Goal: Check status

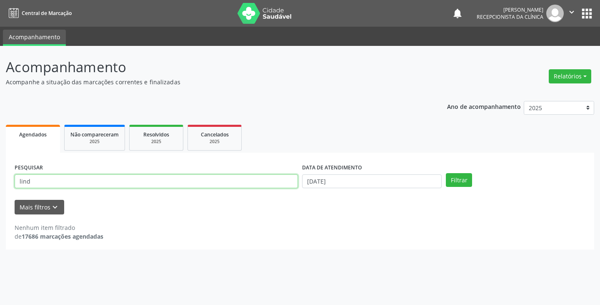
drag, startPoint x: 0, startPoint y: 0, endPoint x: 179, endPoint y: 185, distance: 257.0
click at [179, 185] on input "lind" at bounding box center [156, 181] width 283 height 14
type input "l"
click at [446, 173] on button "Filtrar" at bounding box center [459, 180] width 26 height 14
click at [172, 181] on input "[PERSON_NAME]" at bounding box center [156, 181] width 283 height 14
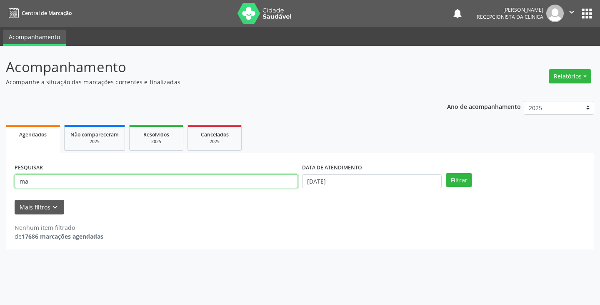
type input "m"
